Goal: Find specific page/section: Find specific page/section

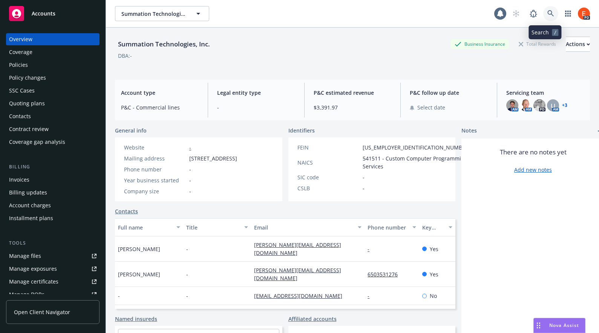
click at [547, 14] on icon at bounding box center [550, 13] width 7 height 7
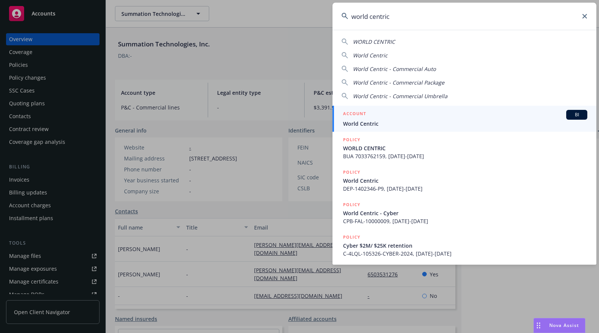
type input "world centric"
click at [406, 123] on span "World Centric" at bounding box center [465, 124] width 244 height 8
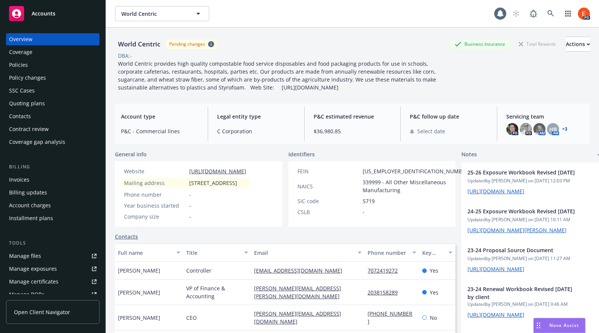
click at [562, 130] on link "+ 3" at bounding box center [564, 129] width 5 height 5
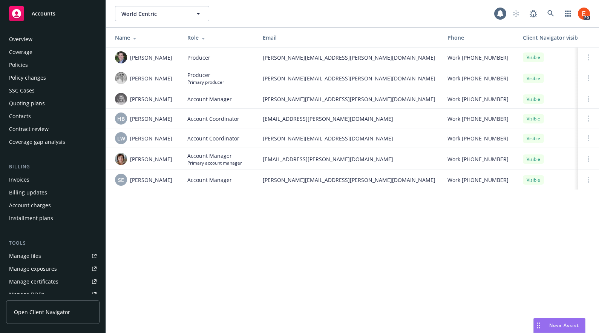
click at [25, 66] on div "Policies" at bounding box center [18, 65] width 19 height 12
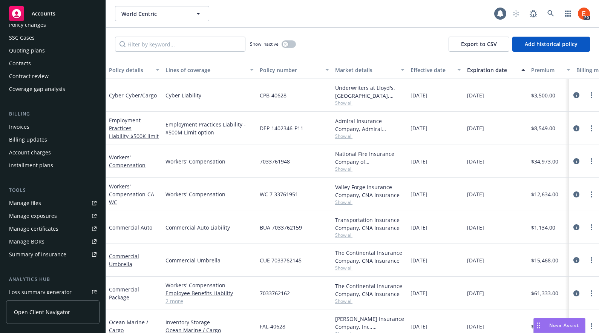
scroll to position [77, 0]
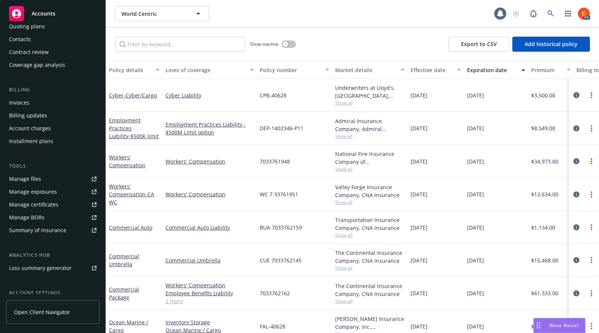
click at [41, 230] on div "Summary of insurance" at bounding box center [37, 230] width 57 height 12
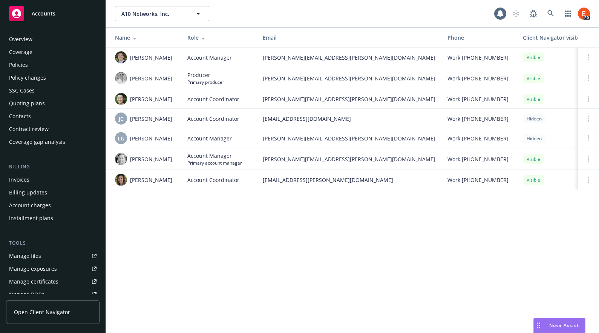
scroll to position [146, 0]
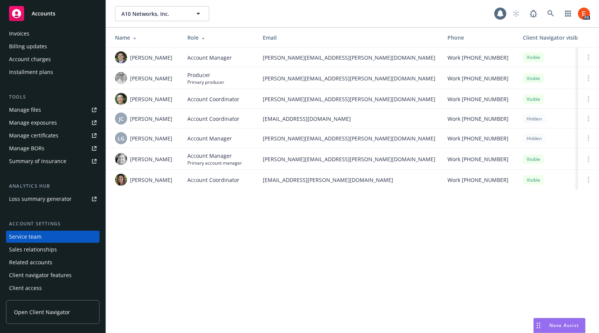
click at [206, 219] on div "A10 Networks, Inc. A10 Networks, Inc. 1 PD Name Role Email Phone Client Navigat…" at bounding box center [352, 166] width 493 height 333
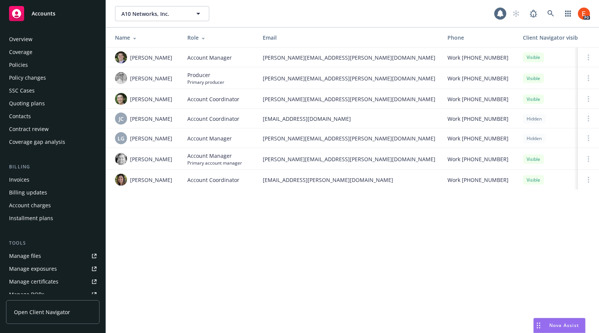
click at [27, 38] on div "Overview" at bounding box center [20, 39] width 23 height 12
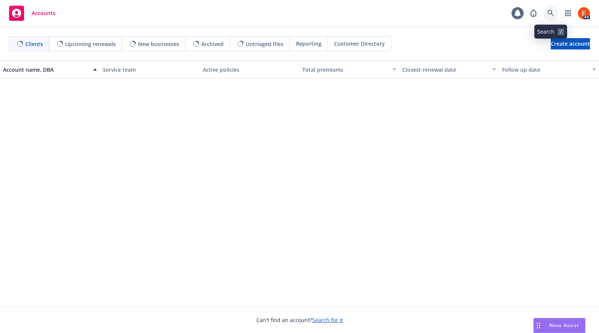
click at [557, 15] on link at bounding box center [550, 13] width 15 height 15
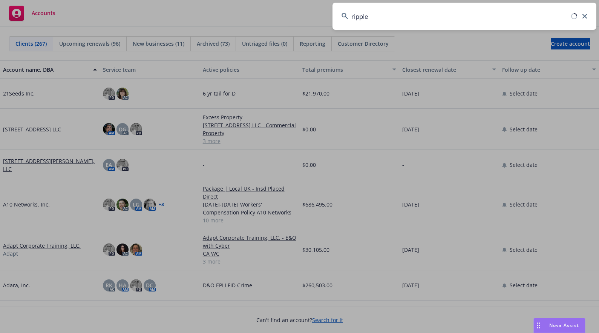
type input "ripple"
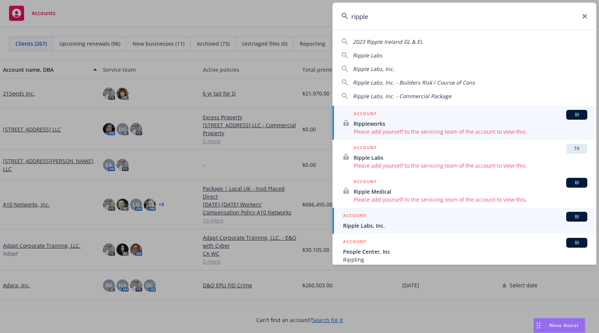
click at [363, 215] on h5 "ACCOUNT" at bounding box center [354, 216] width 23 height 9
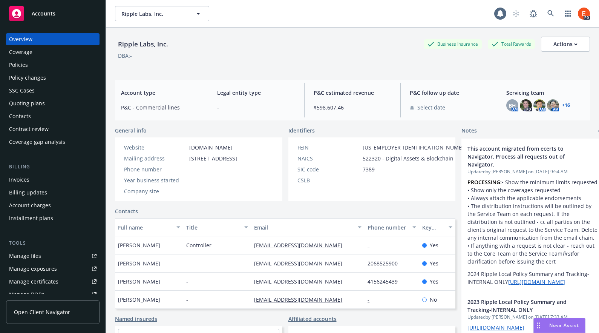
click at [23, 66] on div "Policies" at bounding box center [18, 65] width 19 height 12
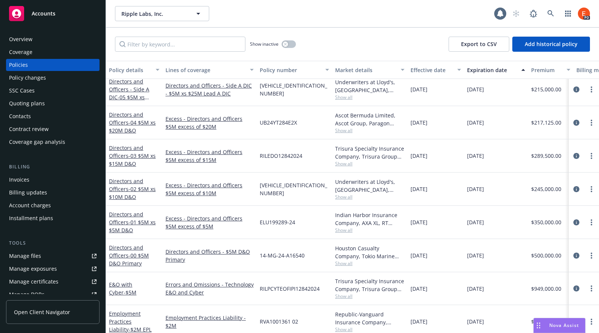
scroll to position [227, 0]
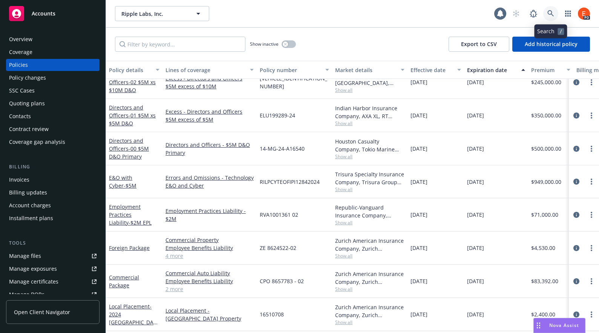
click at [552, 16] on icon at bounding box center [550, 13] width 7 height 7
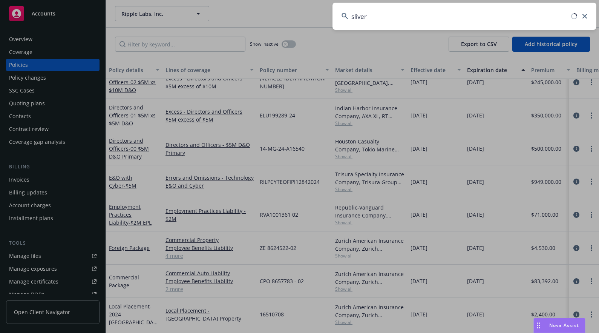
type input "sliver"
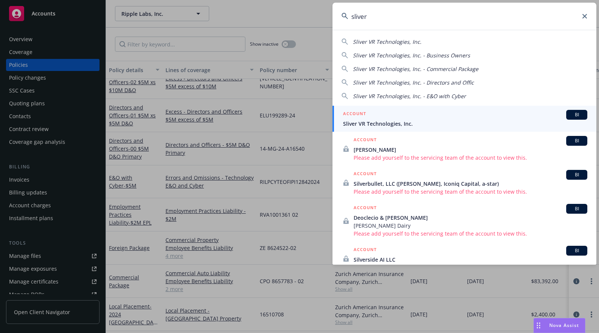
click at [377, 117] on div "ACCOUNT BI" at bounding box center [465, 115] width 244 height 10
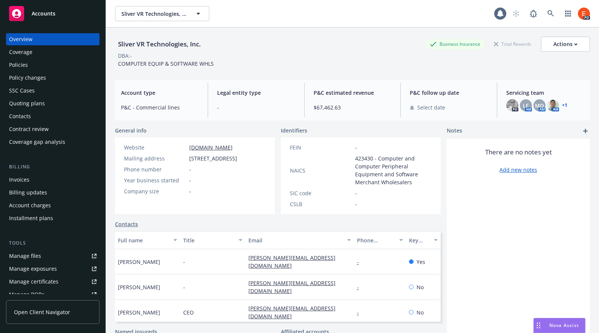
click at [17, 66] on div "Policies" at bounding box center [18, 65] width 19 height 12
